Goal: Task Accomplishment & Management: Manage account settings

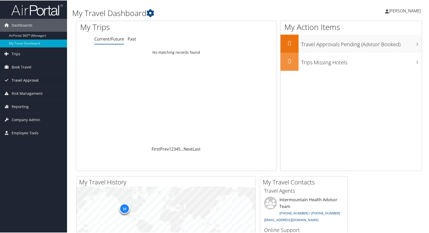
click at [22, 78] on span "Travel Approval" at bounding box center [25, 79] width 27 height 13
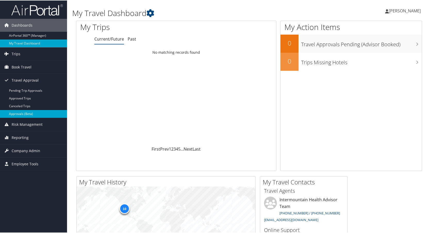
click at [20, 112] on link "Approvals (Beta)" at bounding box center [33, 113] width 67 height 8
